Goal: Task Accomplishment & Management: Use online tool/utility

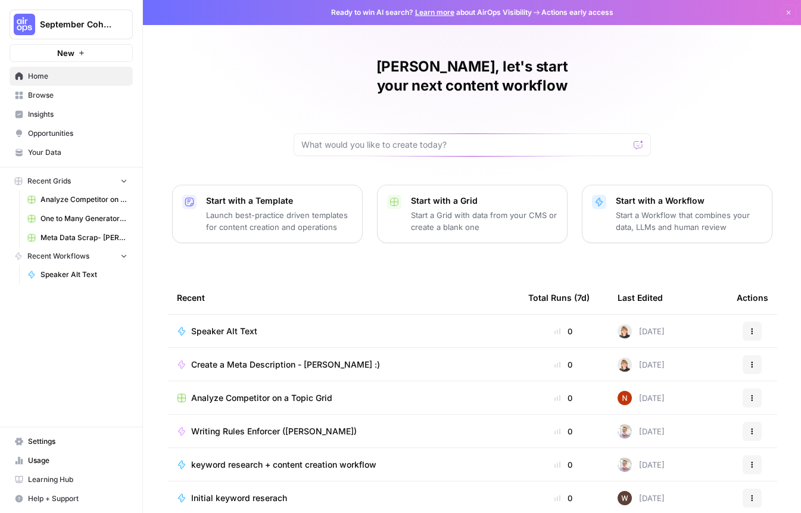
click at [83, 22] on span "September Cohort" at bounding box center [76, 24] width 72 height 12
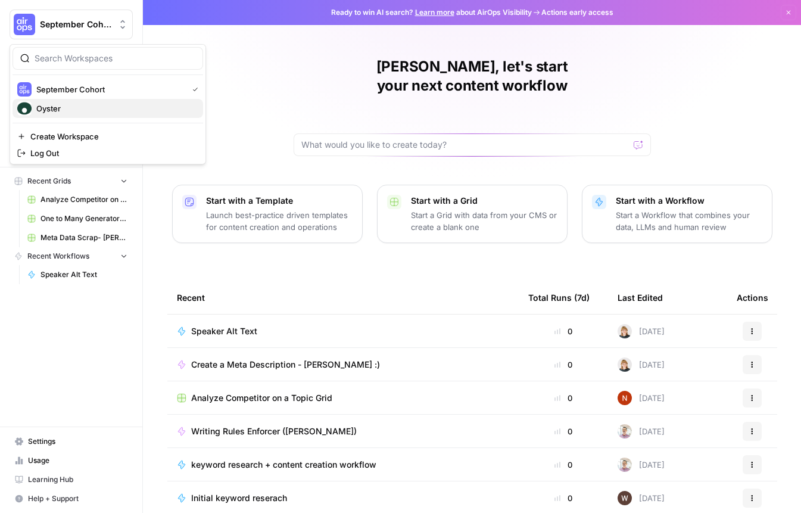
click at [92, 107] on span "Oyster" at bounding box center [114, 108] width 157 height 12
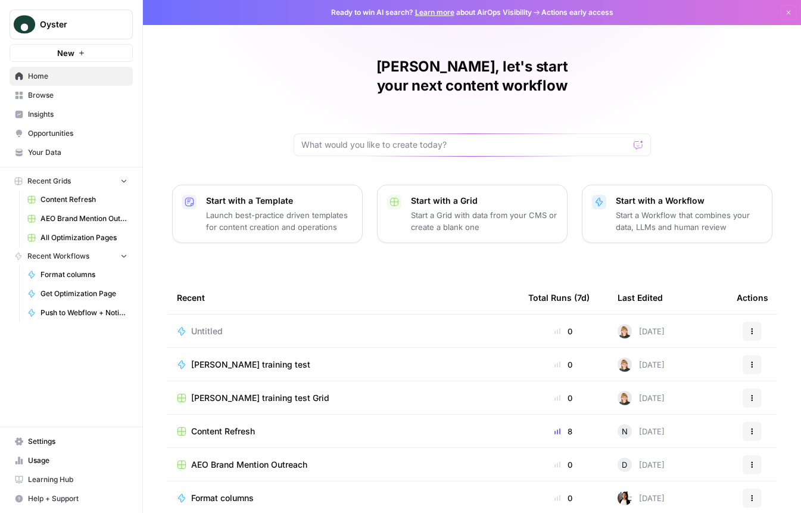
click at [279, 425] on div "Content Refresh" at bounding box center [343, 431] width 332 height 12
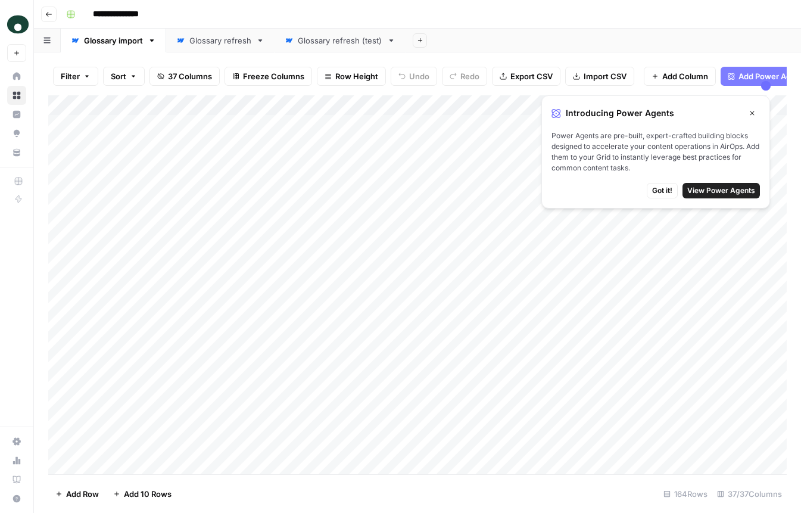
click at [225, 46] on link "Glossary refresh" at bounding box center [220, 41] width 108 height 24
click at [750, 112] on icon "button" at bounding box center [753, 113] width 7 height 7
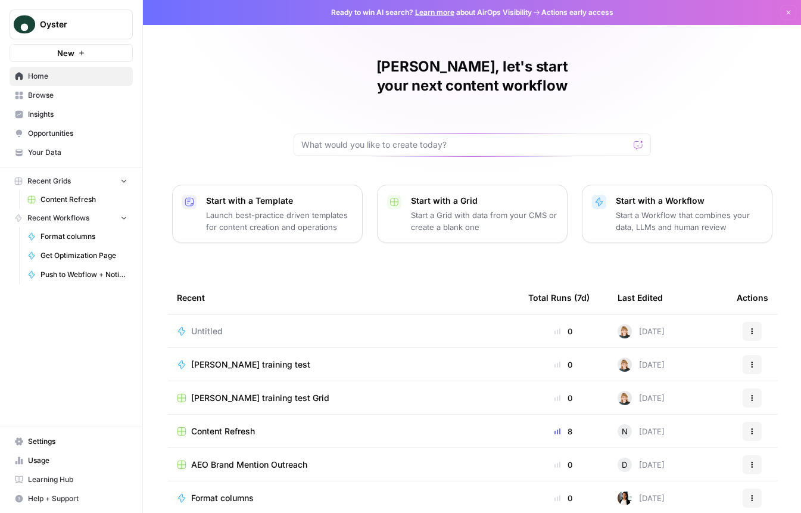
click at [232, 425] on span "Content Refresh" at bounding box center [223, 431] width 64 height 12
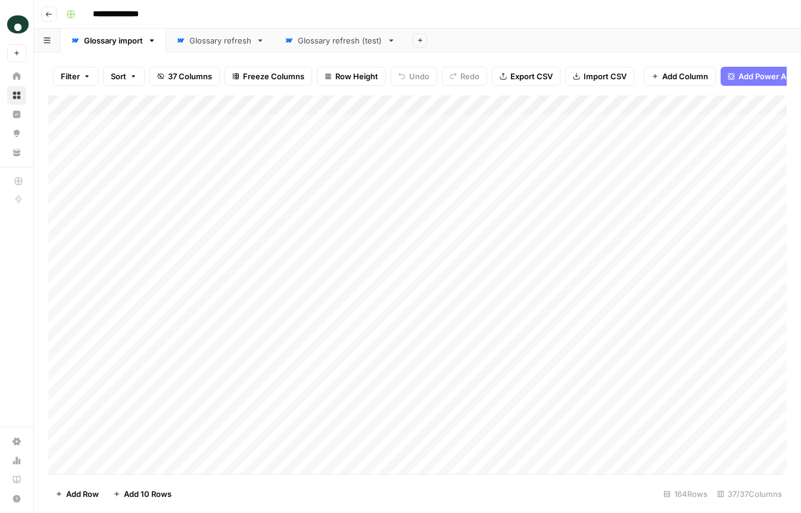
click at [234, 48] on link "Glossary refresh" at bounding box center [220, 41] width 108 height 24
click at [332, 35] on div "Glossary refresh (test)" at bounding box center [340, 41] width 85 height 12
click at [365, 127] on div "Add Column" at bounding box center [417, 284] width 739 height 379
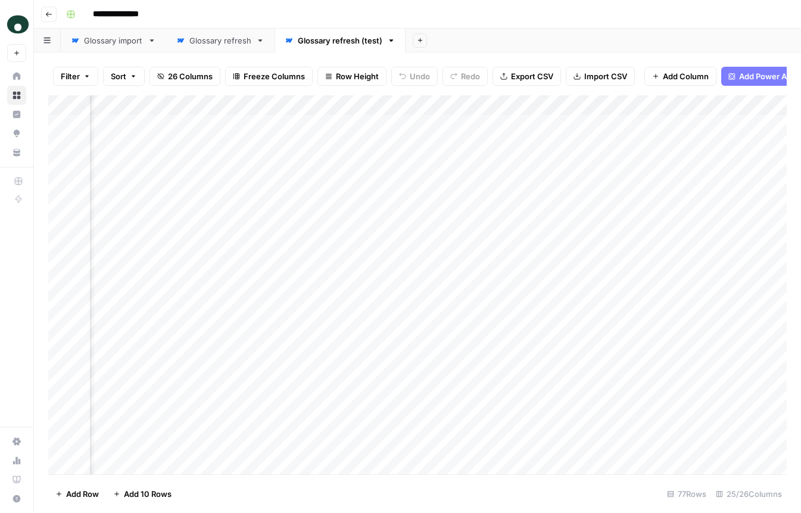
click at [368, 125] on div "Add Column" at bounding box center [417, 284] width 739 height 379
click at [378, 318] on div "Add Column" at bounding box center [417, 284] width 739 height 379
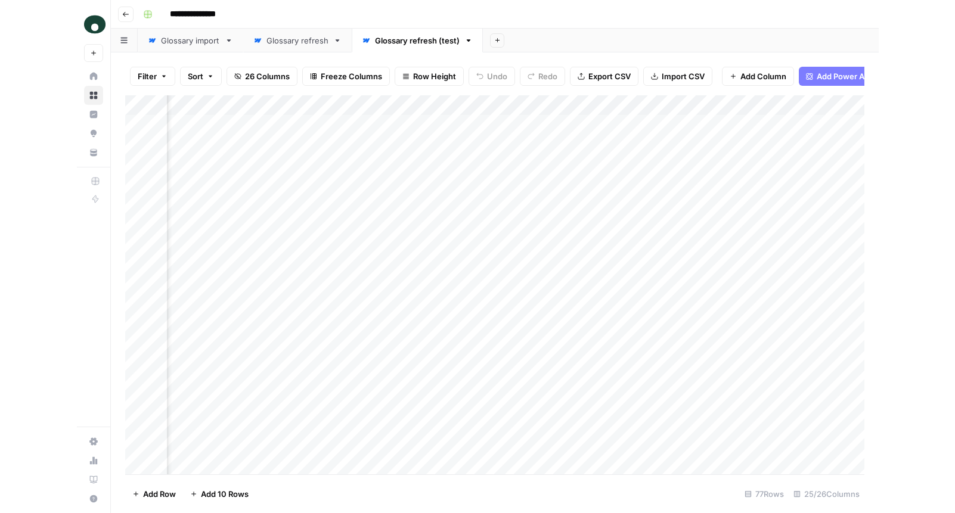
scroll to position [0, 2644]
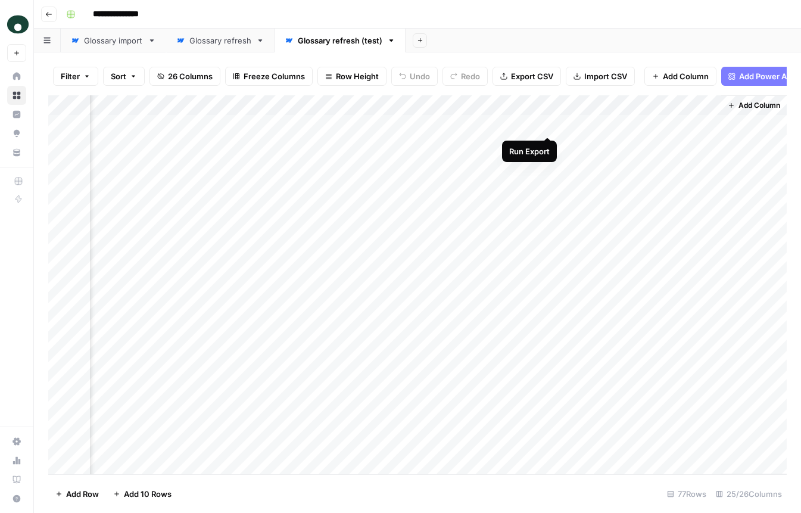
click at [547, 125] on div "Add Column" at bounding box center [417, 284] width 739 height 379
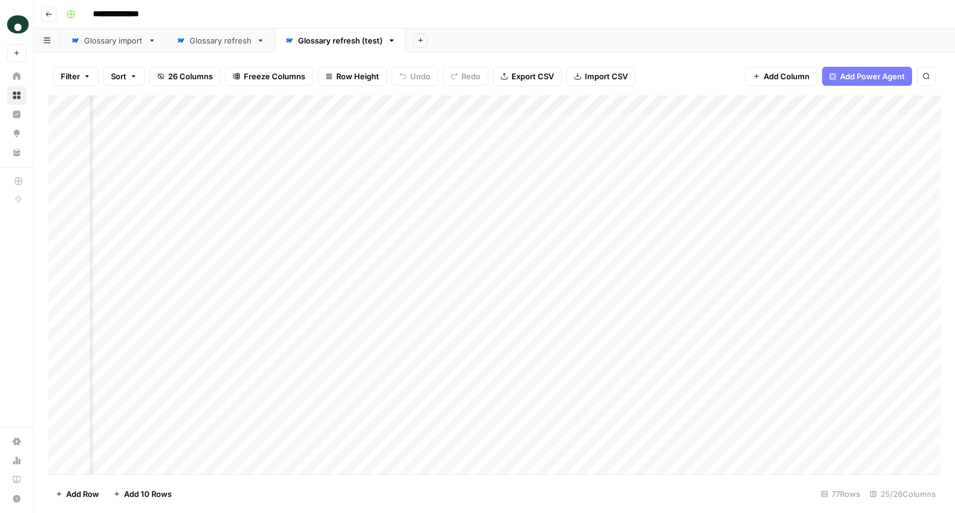
scroll to position [0, 1774]
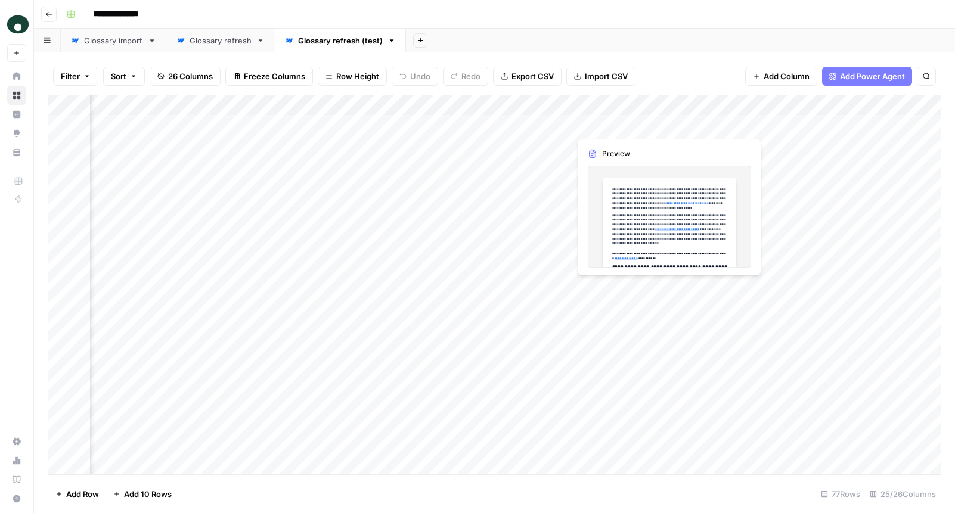
click at [610, 122] on div "Add Column" at bounding box center [494, 284] width 892 height 379
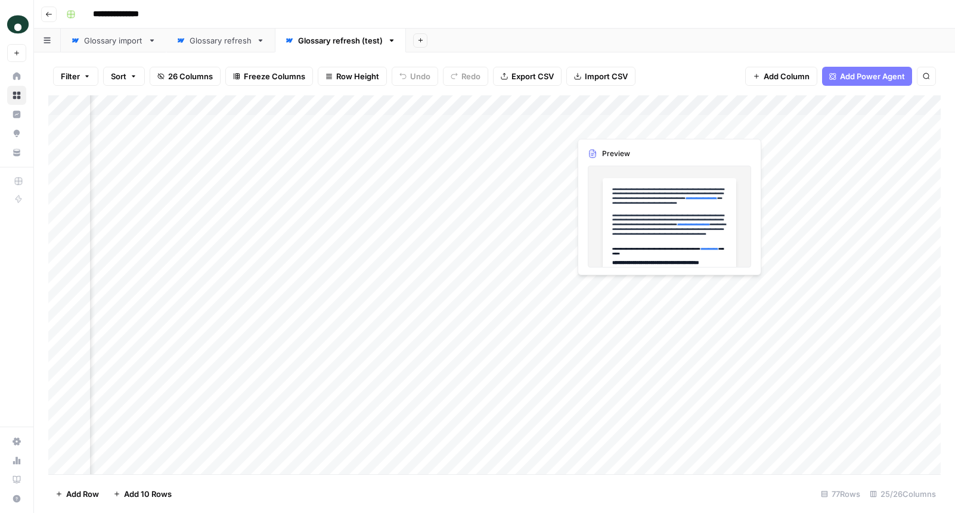
click at [664, 122] on div "Add Column" at bounding box center [494, 284] width 892 height 379
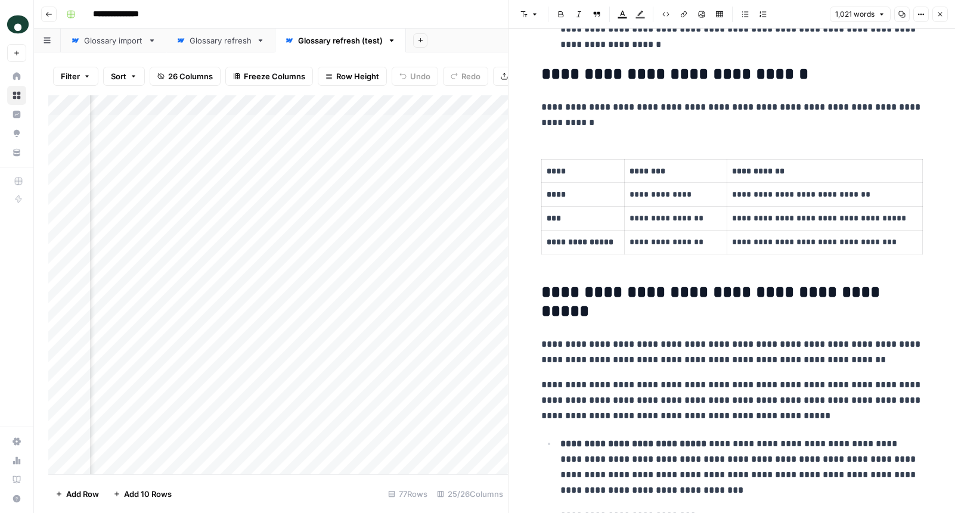
scroll to position [928, 0]
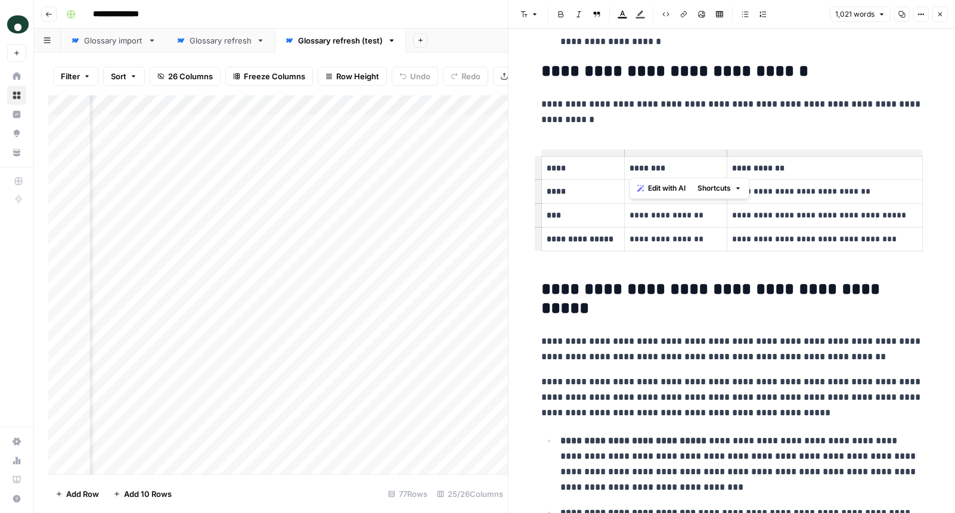
drag, startPoint x: 933, startPoint y: 257, endPoint x: 626, endPoint y: 158, distance: 322.4
click at [642, 165] on div "**********" at bounding box center [731, 421] width 446 height 2641
click at [606, 128] on div "**********" at bounding box center [732, 412] width 396 height 2584
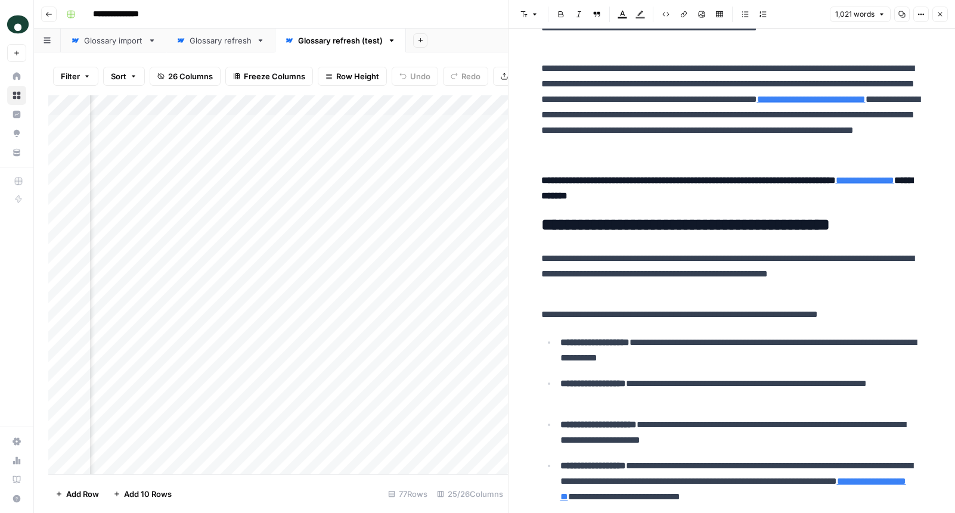
scroll to position [0, 0]
